Goal: Information Seeking & Learning: Learn about a topic

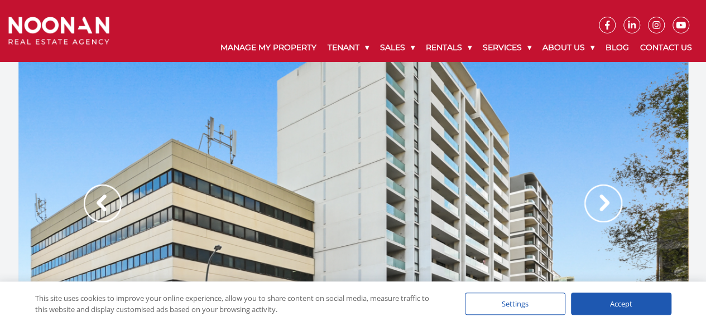
click at [610, 199] on img at bounding box center [603, 204] width 38 height 38
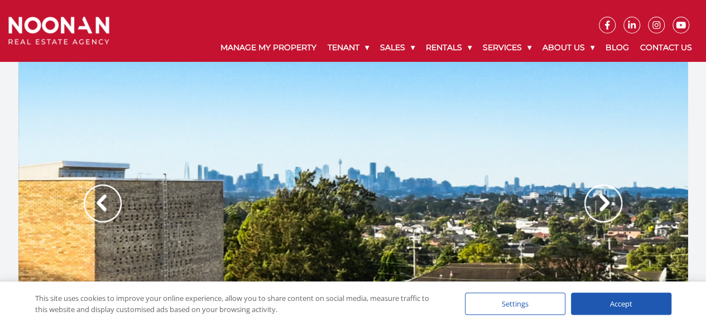
click at [610, 199] on img at bounding box center [603, 204] width 38 height 38
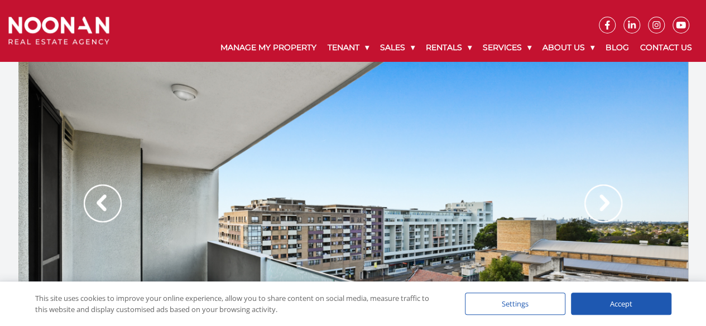
click at [610, 199] on img at bounding box center [603, 204] width 38 height 38
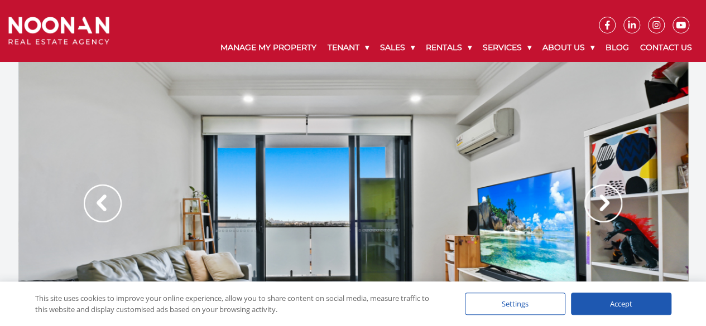
click at [610, 199] on img at bounding box center [603, 204] width 38 height 38
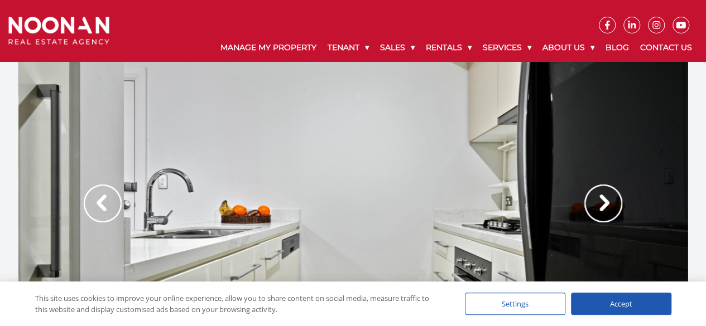
click at [610, 199] on img at bounding box center [603, 204] width 38 height 38
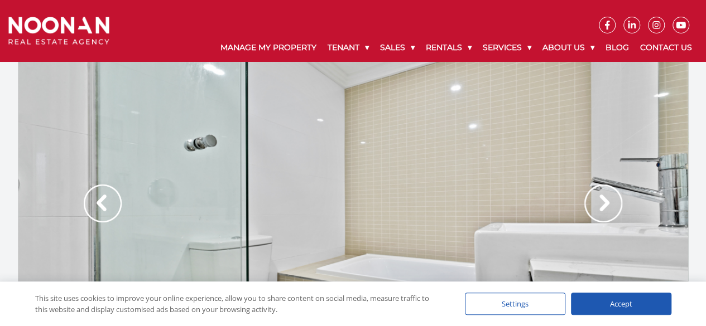
click at [610, 199] on img at bounding box center [603, 204] width 38 height 38
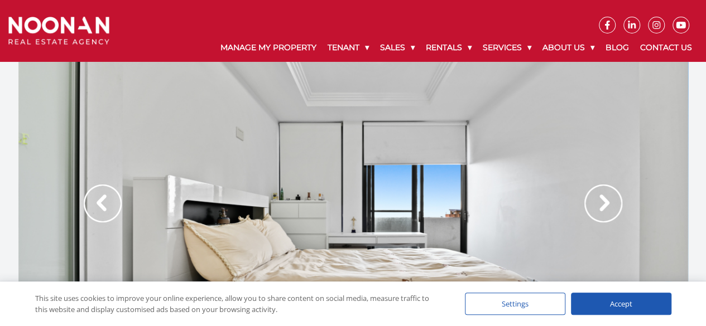
click at [610, 199] on img at bounding box center [603, 204] width 38 height 38
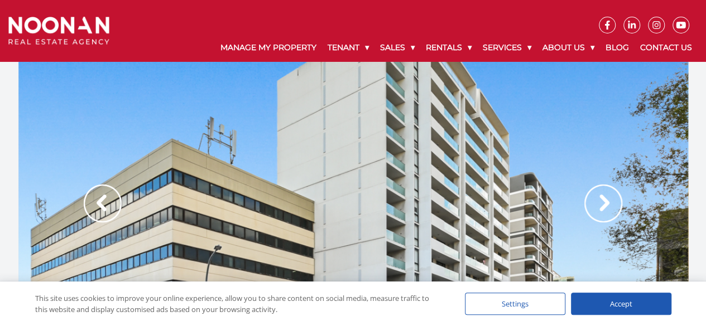
click at [610, 199] on img at bounding box center [603, 204] width 38 height 38
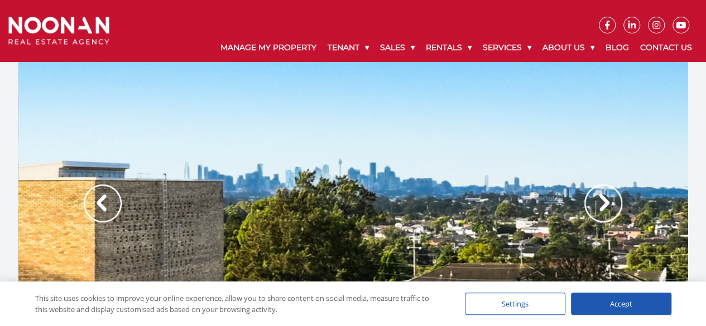
click at [610, 199] on img at bounding box center [603, 204] width 38 height 38
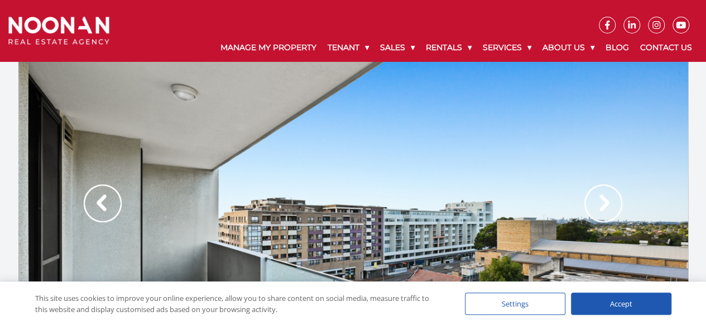
click at [610, 199] on img at bounding box center [603, 204] width 38 height 38
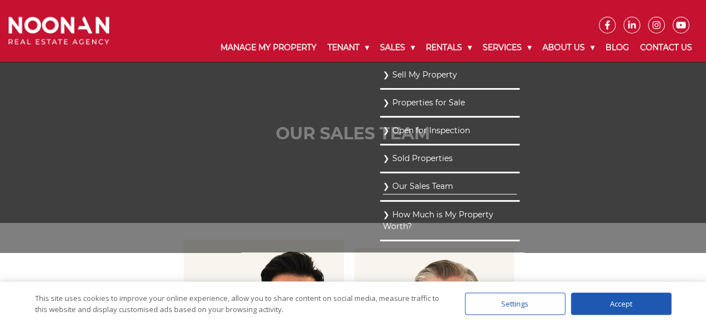
click at [408, 103] on link "Properties for Sale" at bounding box center [450, 102] width 134 height 15
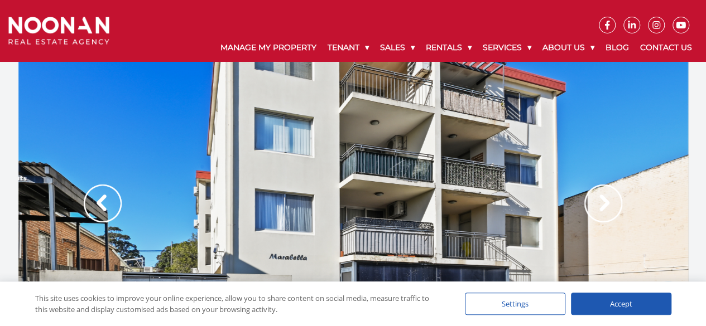
click at [603, 203] on img at bounding box center [603, 204] width 38 height 38
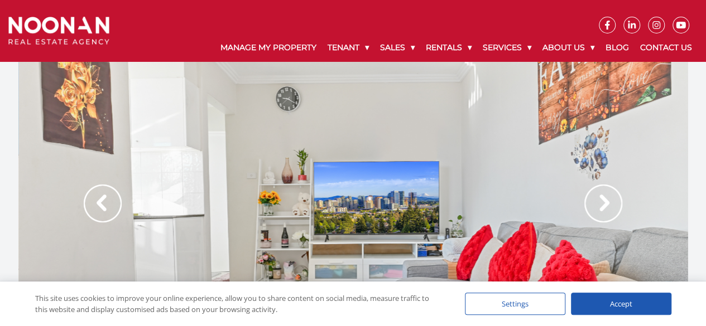
click at [603, 203] on img at bounding box center [603, 204] width 38 height 38
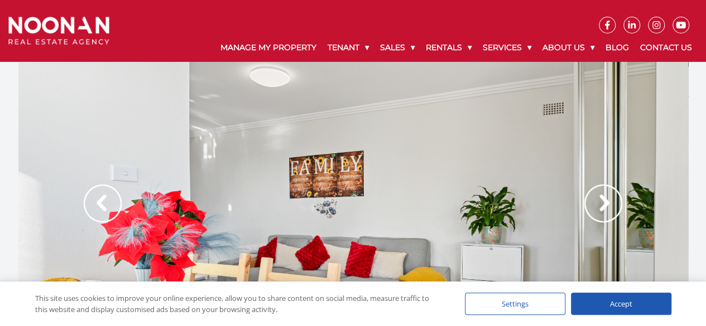
click at [603, 203] on img at bounding box center [603, 204] width 38 height 38
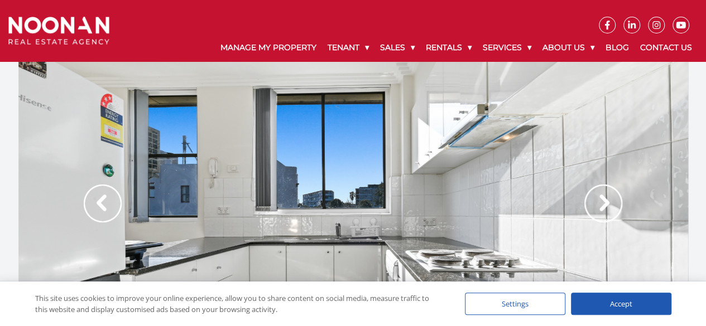
click at [603, 203] on img at bounding box center [603, 204] width 38 height 38
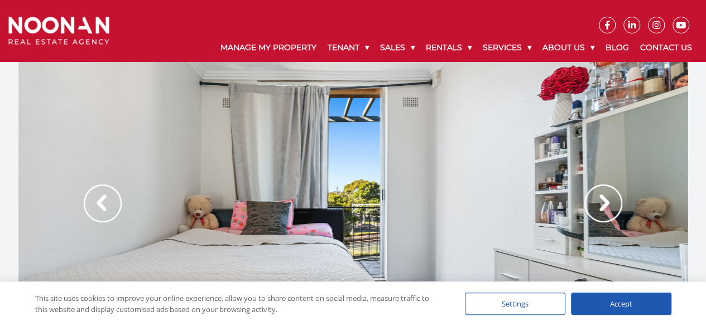
click at [603, 203] on img at bounding box center [603, 204] width 38 height 38
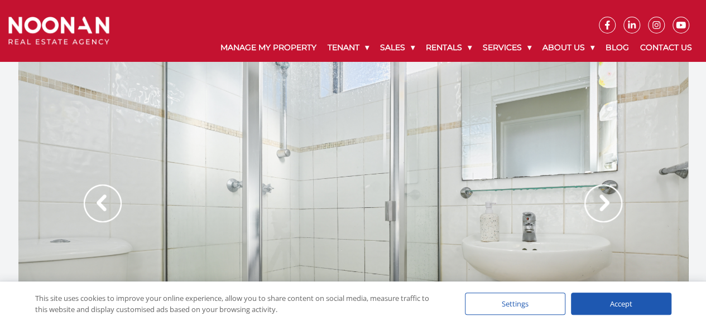
click at [603, 203] on img at bounding box center [603, 204] width 38 height 38
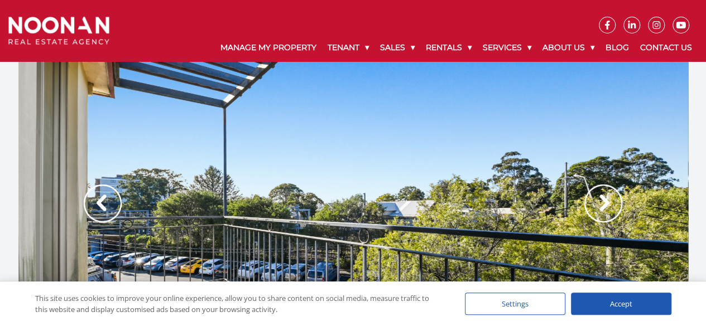
click at [603, 203] on img at bounding box center [603, 204] width 38 height 38
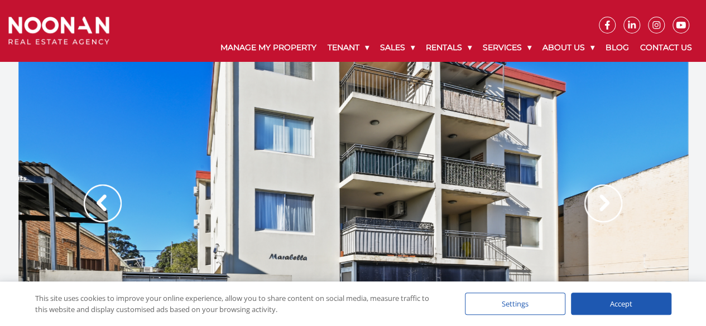
click at [603, 203] on img at bounding box center [603, 204] width 38 height 38
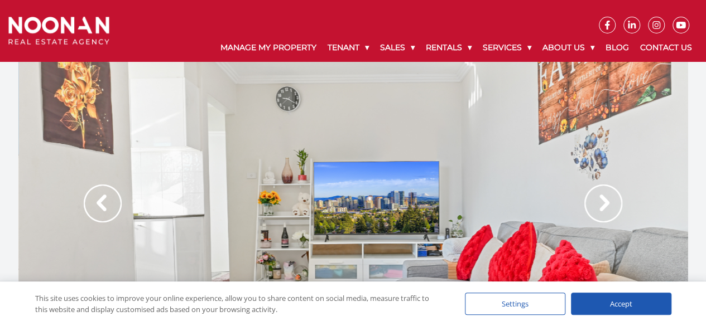
click at [603, 203] on img at bounding box center [603, 204] width 38 height 38
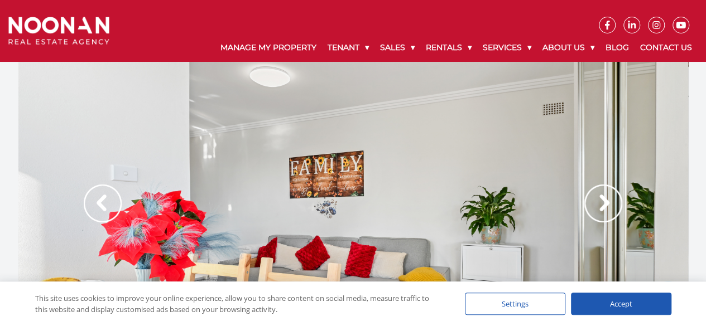
click at [603, 203] on img at bounding box center [603, 204] width 38 height 38
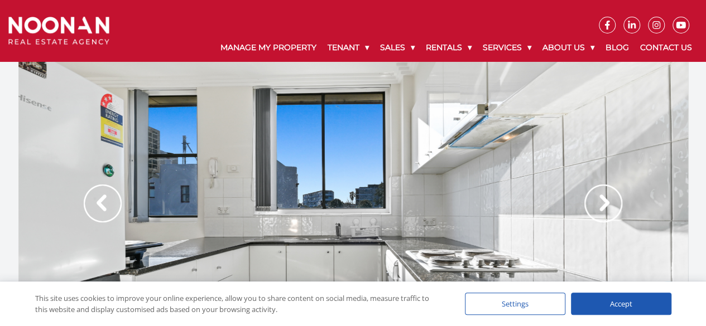
click at [603, 203] on img at bounding box center [603, 204] width 38 height 38
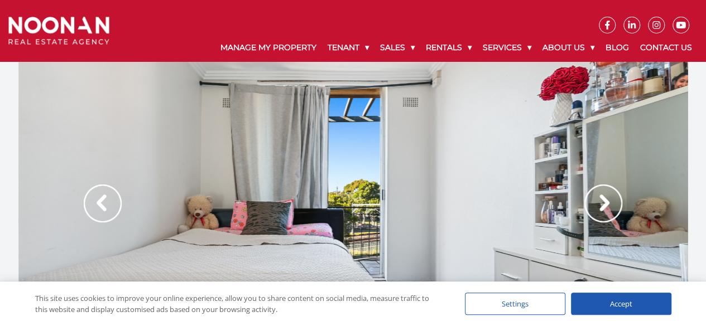
click at [603, 203] on img at bounding box center [603, 204] width 38 height 38
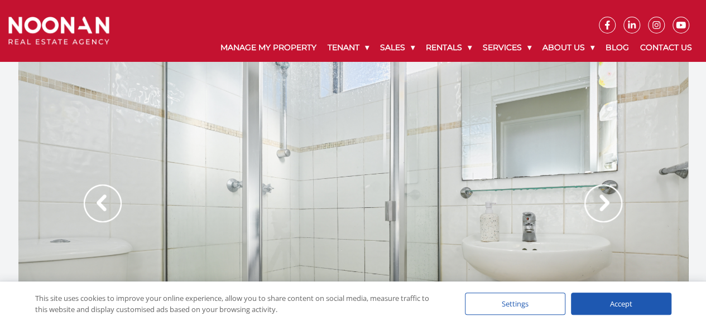
click at [603, 203] on img at bounding box center [603, 204] width 38 height 38
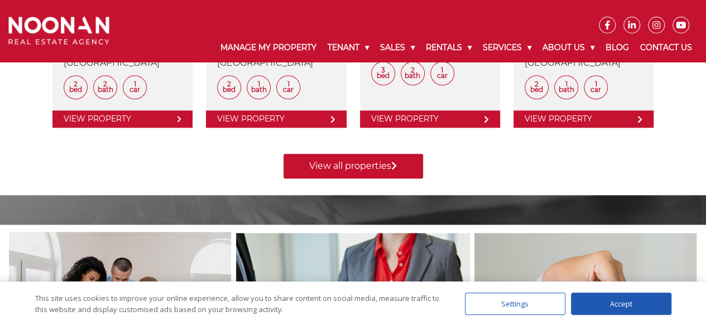
scroll to position [647, 0]
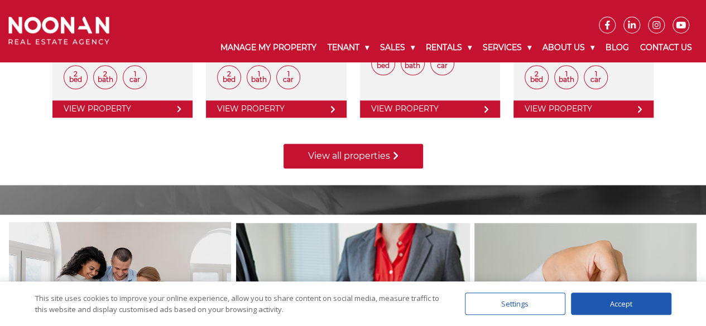
click at [370, 157] on link "View all properties" at bounding box center [352, 156] width 139 height 25
